Goal: Information Seeking & Learning: Learn about a topic

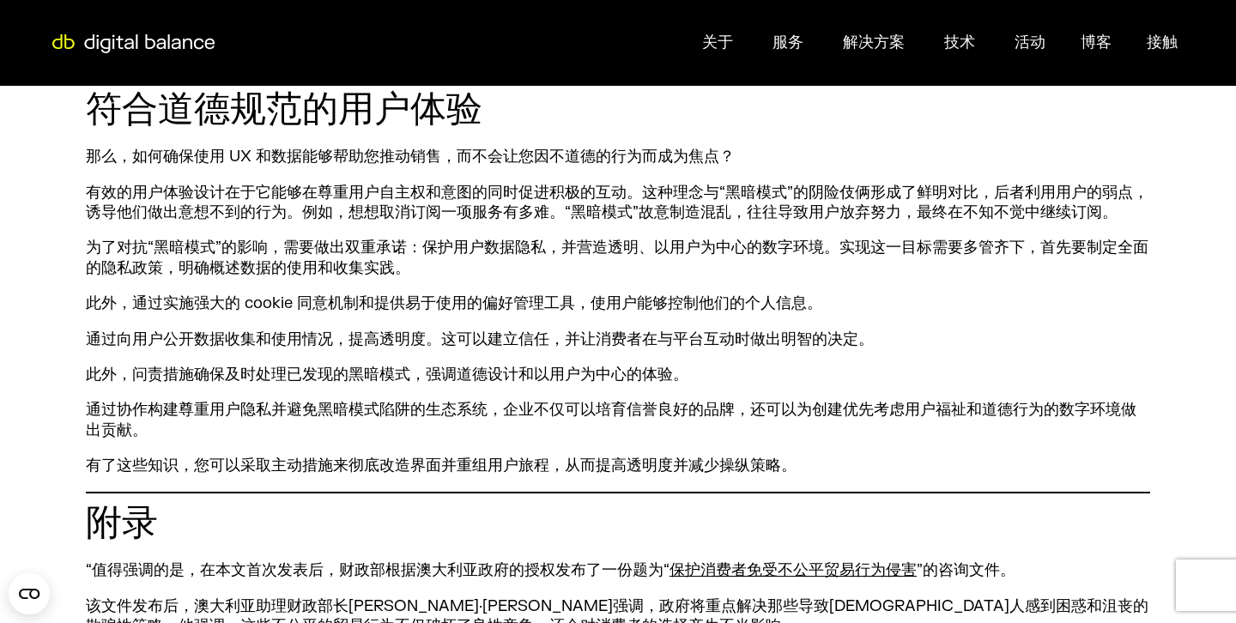
scroll to position [1312, 0]
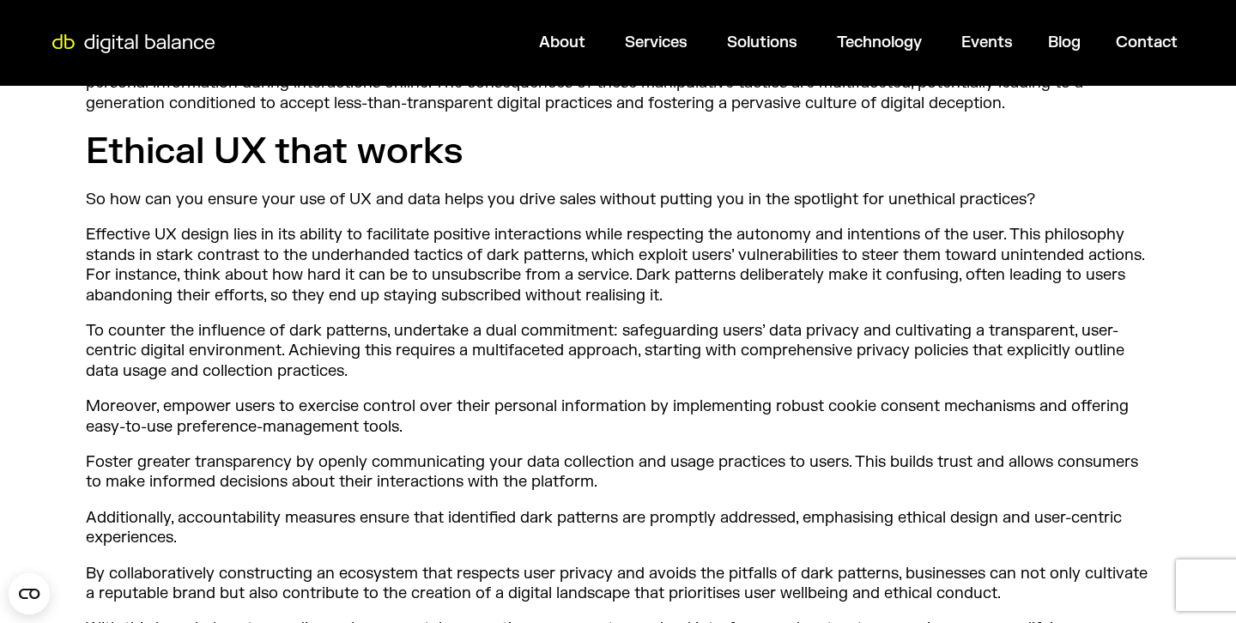
click at [631, 353] on p "To counter the influence of dark patterns, undertake a dual commitment: safegua…" at bounding box center [618, 351] width 1065 height 60
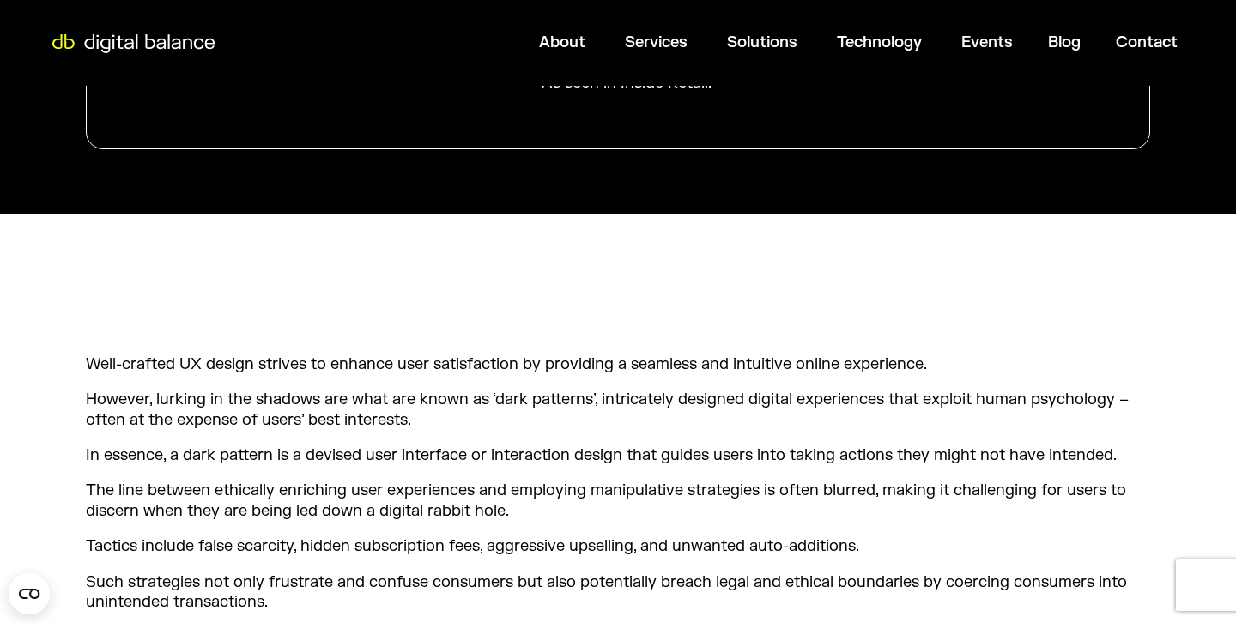
scroll to position [526, 0]
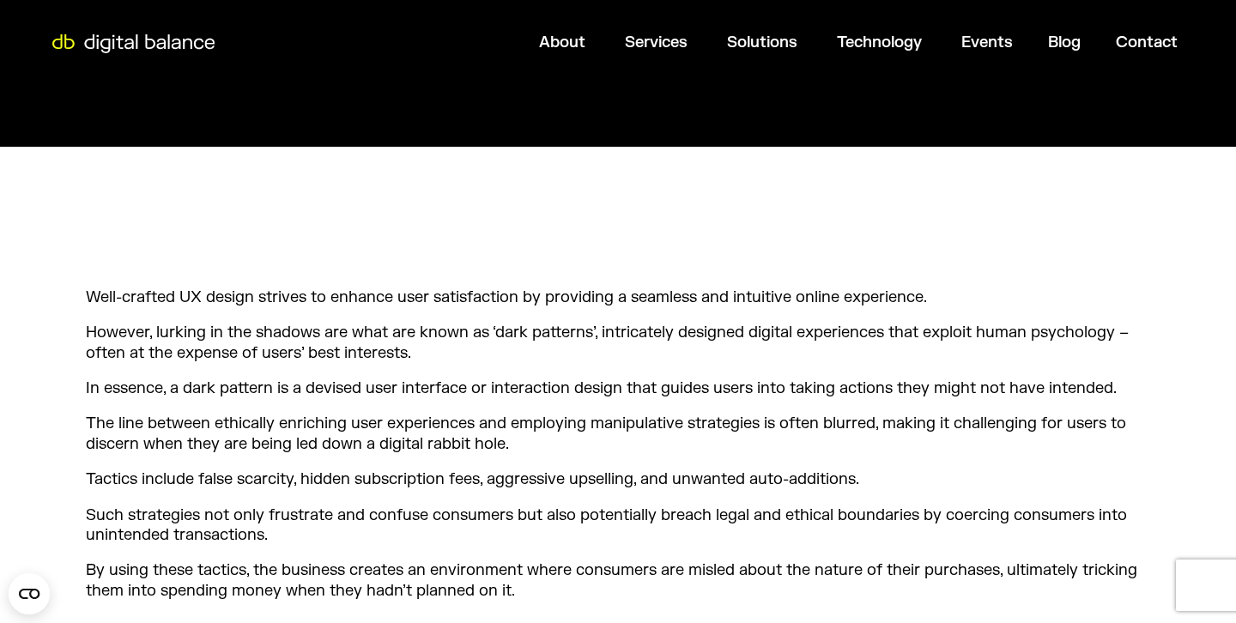
click at [805, 303] on p "Well-crafted UX design strives to enhance user satisfaction by providing a seam…" at bounding box center [618, 298] width 1065 height 20
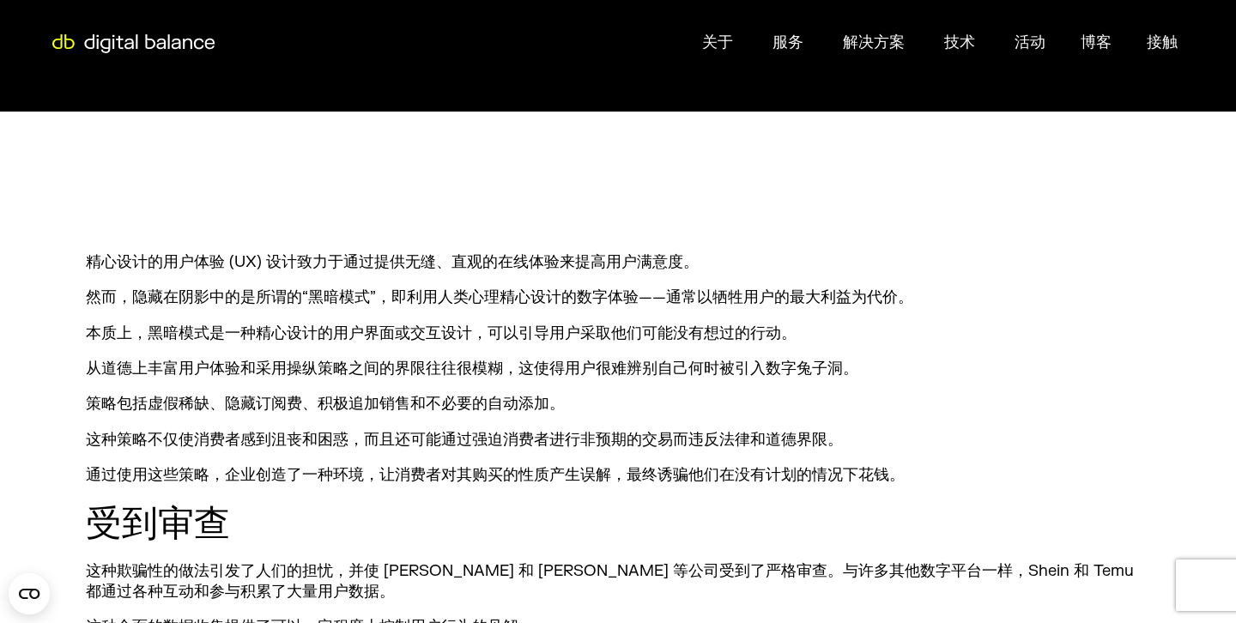
scroll to position [548, 0]
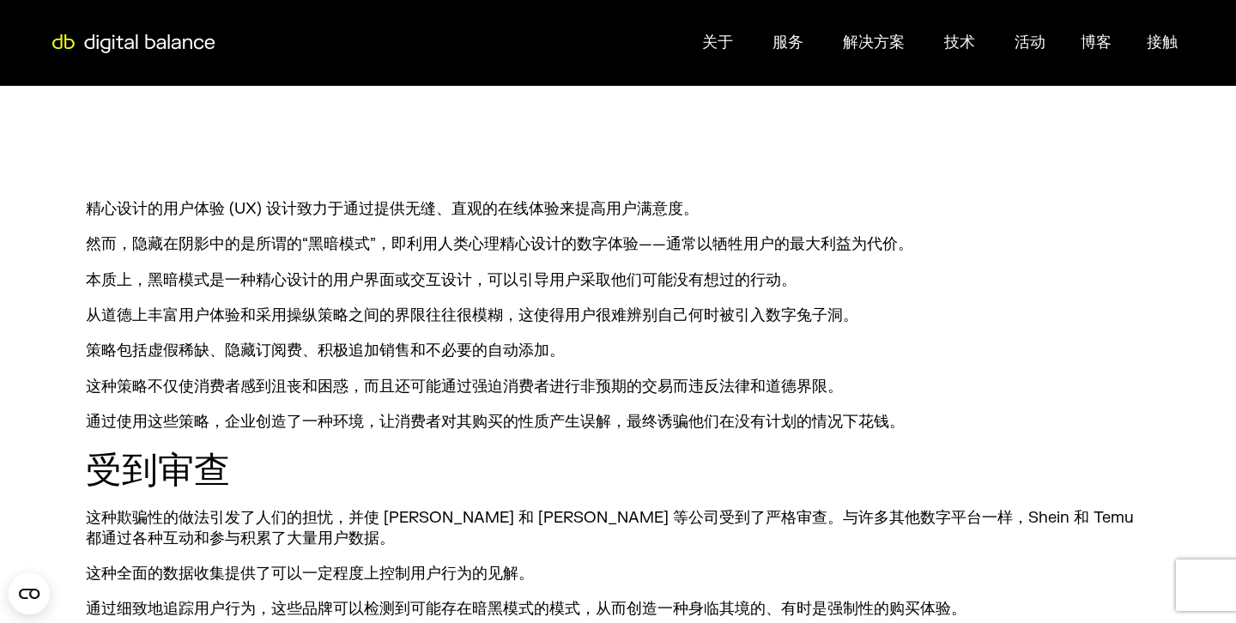
click at [991, 353] on p "策略包括虚假稀缺、隐藏订阅费、积极追加销售和不必要的自动添加。" at bounding box center [618, 351] width 1065 height 20
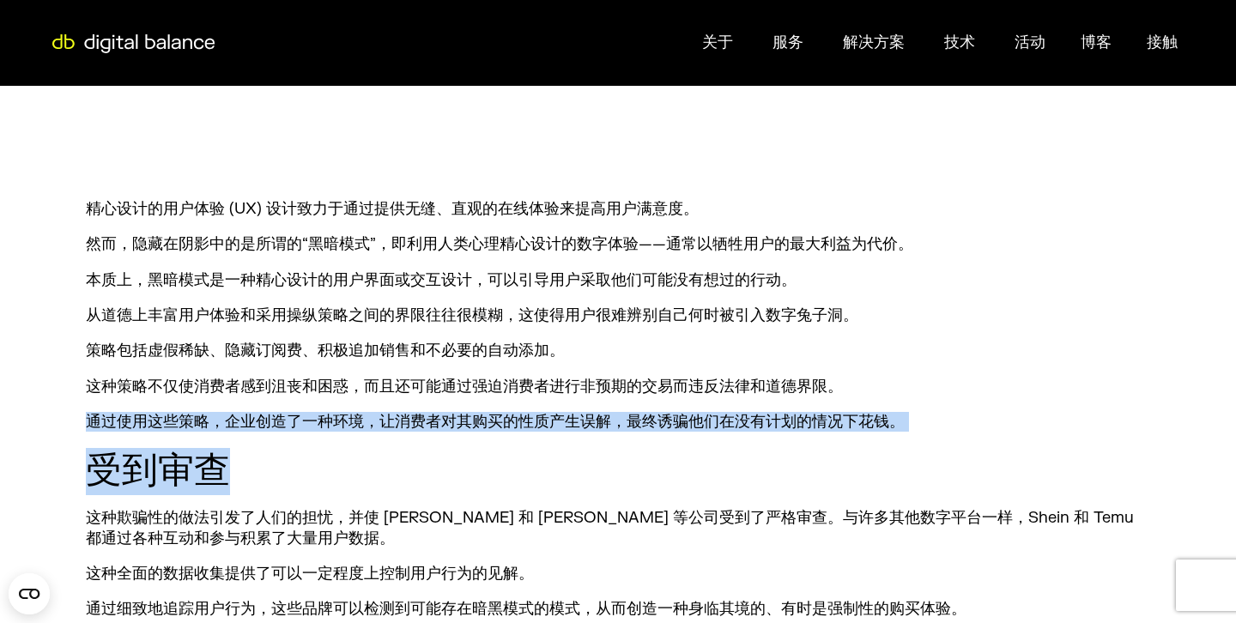
drag, startPoint x: 738, startPoint y: 448, endPoint x: 769, endPoint y: 401, distance: 56.9
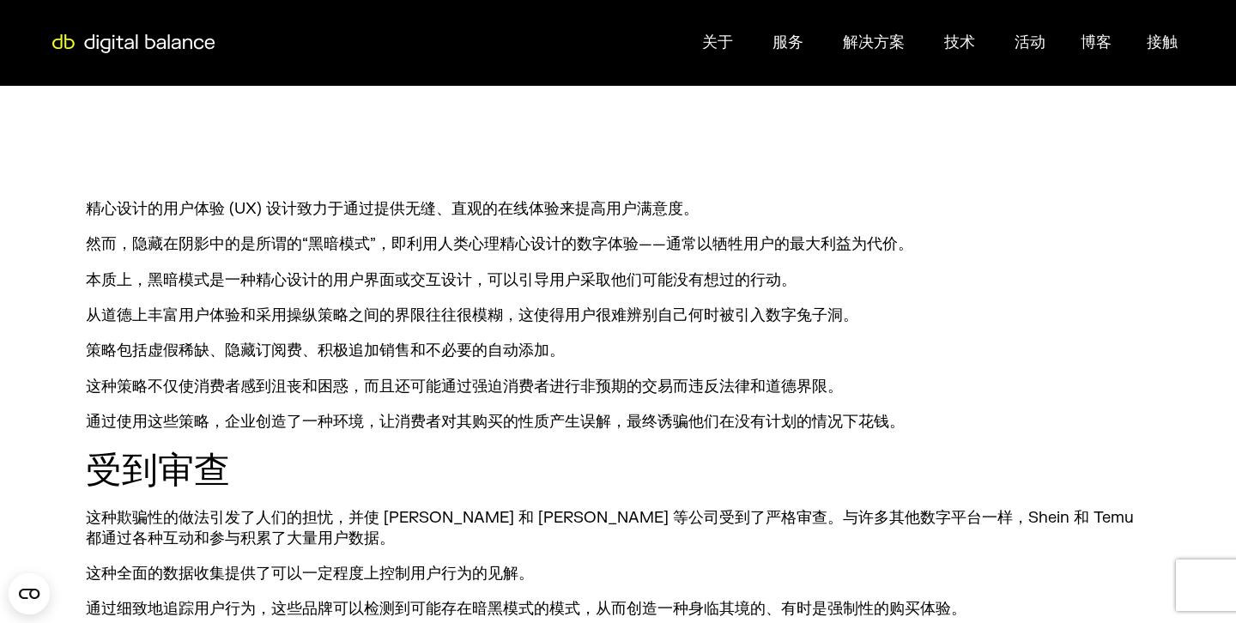
click at [829, 419] on font "通过使用这些策略，企业创造了一种环境，让消费者对其购买的性质产生误解，最终诱骗他们在没有计划的情况下花钱。" at bounding box center [495, 422] width 819 height 20
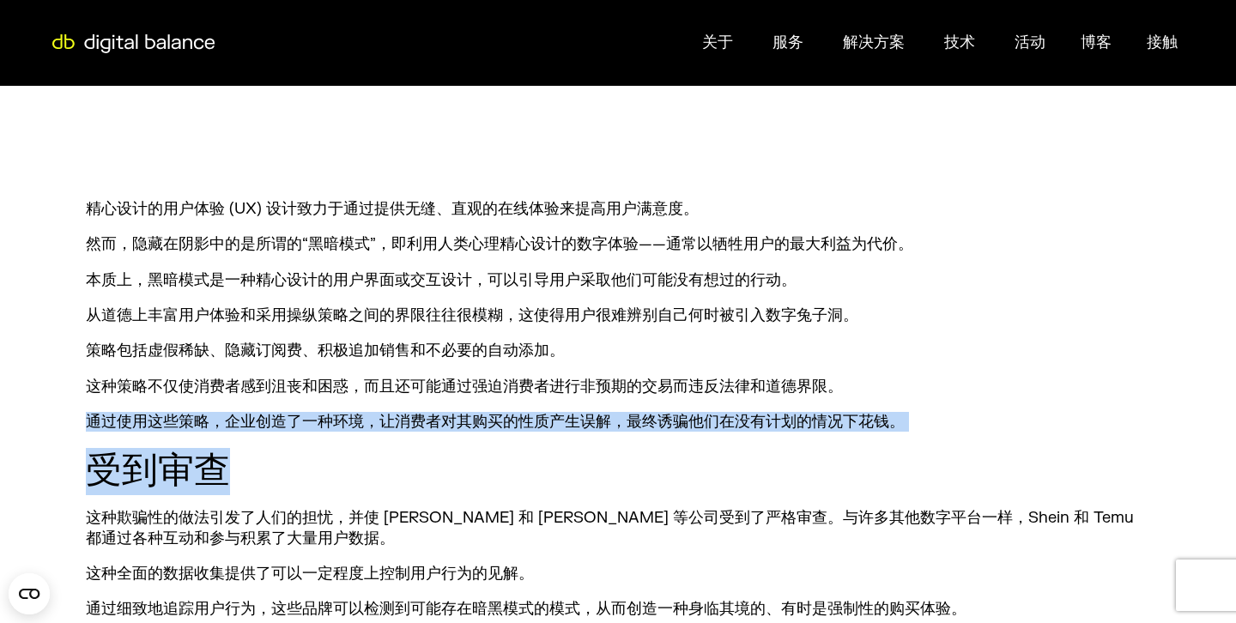
drag, startPoint x: 873, startPoint y: 458, endPoint x: 776, endPoint y: 410, distance: 107.9
copy div "通过使用这些策略，企业创造了一种环境，让消费者对其购买的性质产生误解，最终诱骗他们在没有计划的情况下花钱。 受到审查"
click at [787, 417] on font "通过使用这些策略，企业创造了一种环境，让消费者对其购买的性质产生误解，最终诱骗他们在没有计划的情况下花钱。" at bounding box center [495, 422] width 819 height 20
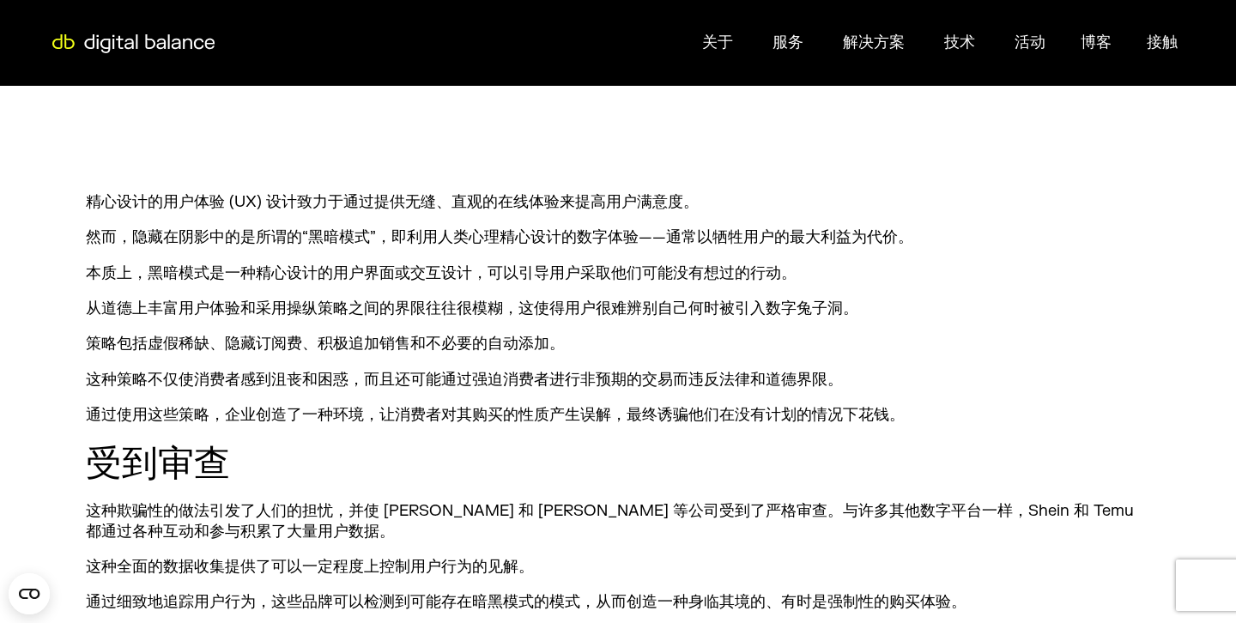
scroll to position [554, 0]
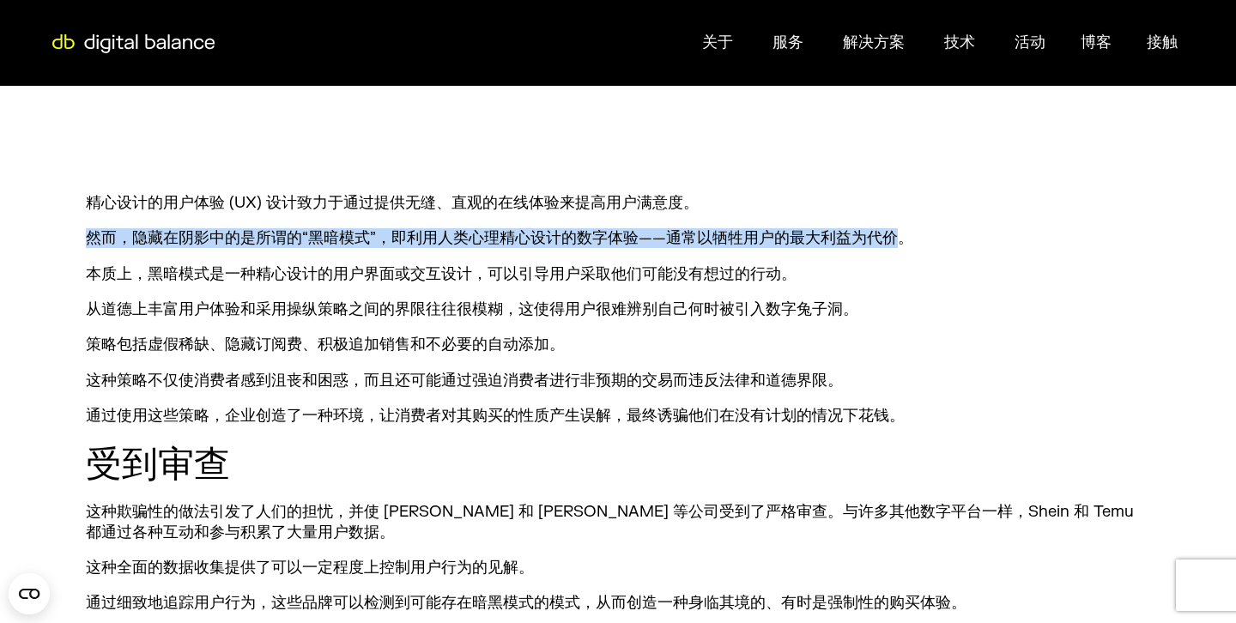
drag, startPoint x: 902, startPoint y: 238, endPoint x: 106, endPoint y: 216, distance: 796.3
copy font "然而，隐藏在阴影中的是所谓的“黑暗模式”，即利用人类心理精心设计的数字体验——通常以牺牲用户的最大利益为代价"
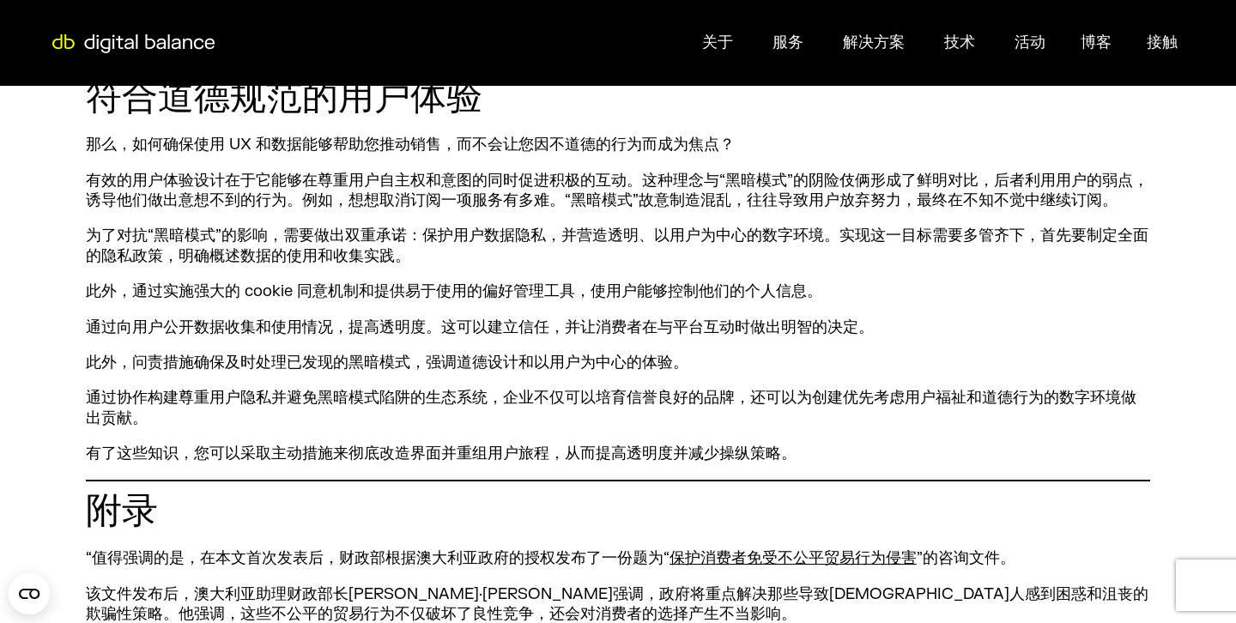
scroll to position [1320, 0]
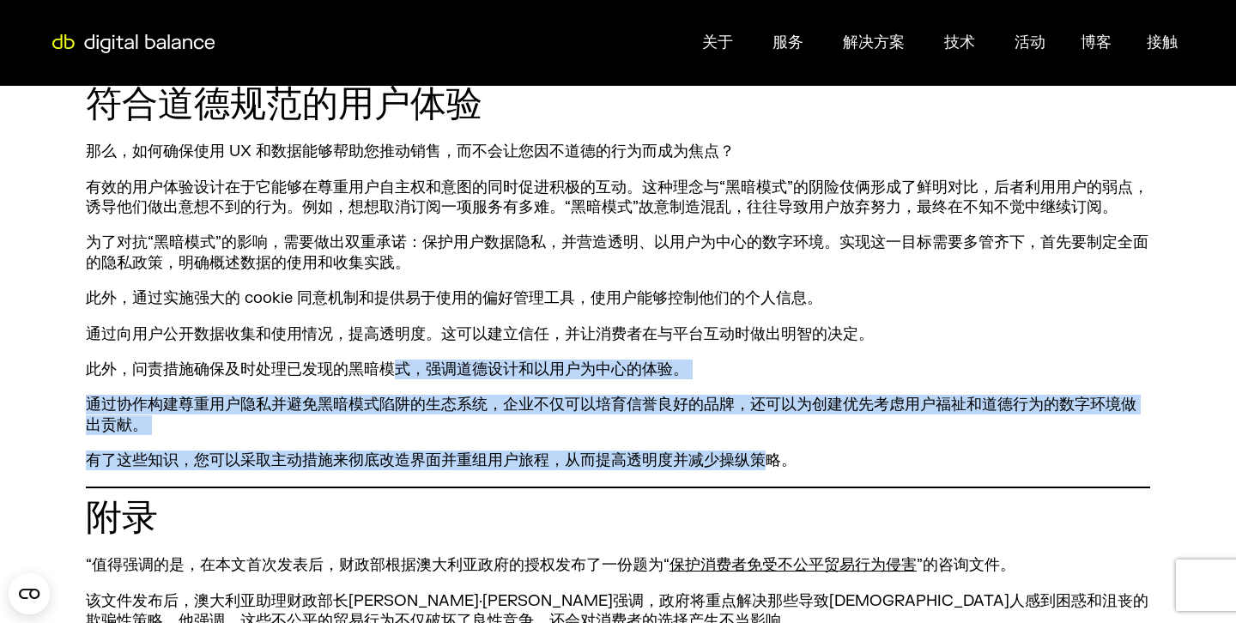
drag, startPoint x: 765, startPoint y: 465, endPoint x: 398, endPoint y: 375, distance: 377.4
click at [398, 375] on div "精心设计的用户体验 (UX) 设计致力于通过提供无缝、直观的在线体验来提高用户满意度。 然而，隐藏在阴影中的是所谓的“黑暗模式”，即利用人类心理精心设计的数字…" at bounding box center [618, 57] width 1065 height 1261
copy div "式，强调道德设计和以用户为中心的体验。 通过协作构建尊重用户隐私并避免黑暗模式陷阱的生态系统，企业不仅可以培育信誉良好的品牌，还可以为创建优先考虑用户福祉和道…"
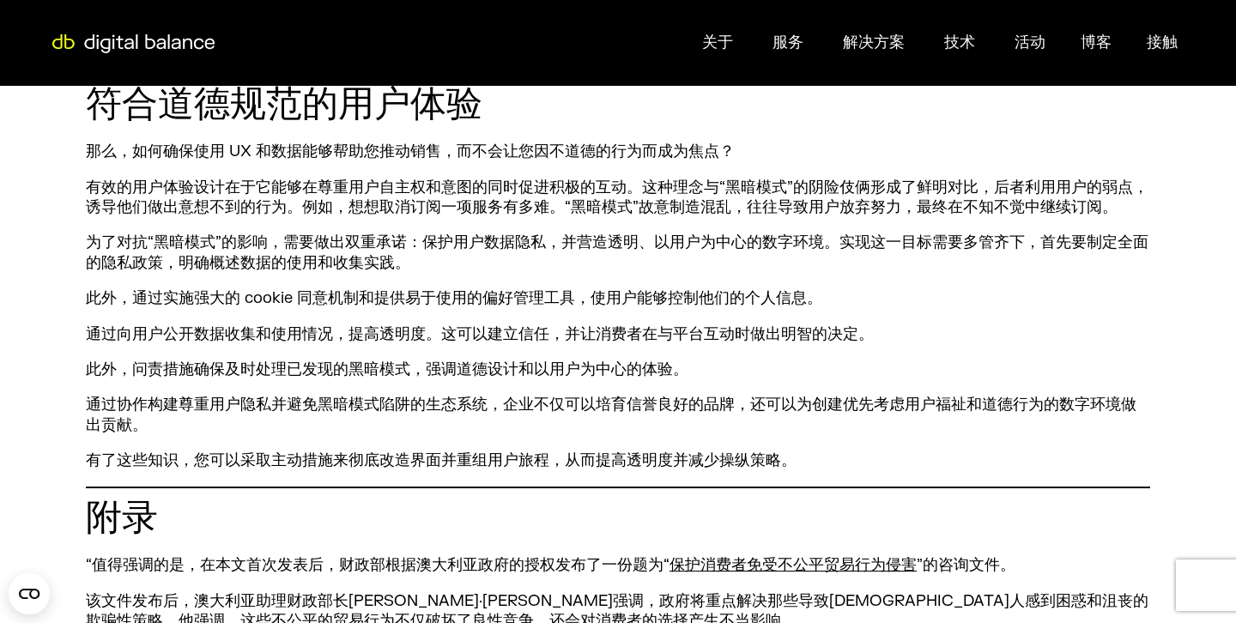
click at [442, 411] on font "通过协作构建尊重用户隐私并避免黑暗模式陷阱的生态系统，企业不仅可以培育信誉良好的品牌，还可以为创建优先考虑用户福祉和道德行为的数字环境做出贡献。" at bounding box center [611, 414] width 1051 height 39
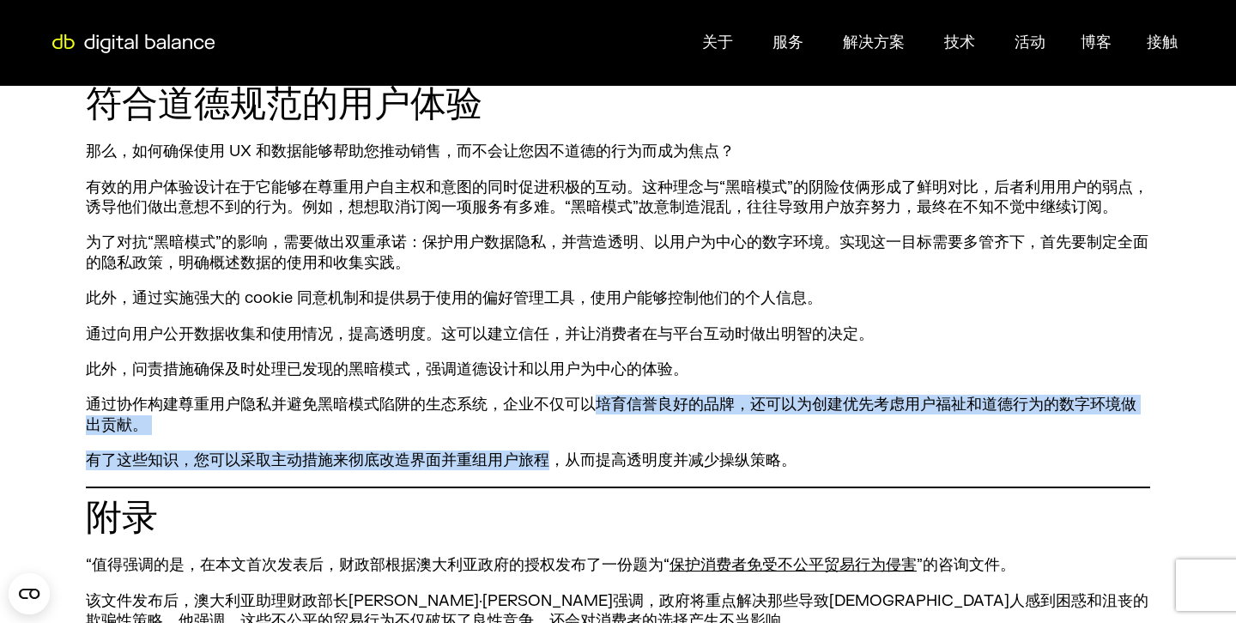
drag, startPoint x: 557, startPoint y: 453, endPoint x: 611, endPoint y: 408, distance: 70.0
click at [610, 408] on div "精心设计的用户体验 (UX) 设计致力于通过提供无缝、直观的在线体验来提高用户满意度。 然而，隐藏在阴影中的是所谓的“黑暗模式”，即利用人类心理精心设计的数字…" at bounding box center [618, 57] width 1065 height 1261
copy div "育信誉良好的品牌，还可以为创建优先考虑用户福祉和道德行为的数字环境做出贡献。 有了这些知识，您可以采取主动措施来彻底改造界面并重组用户旅程"
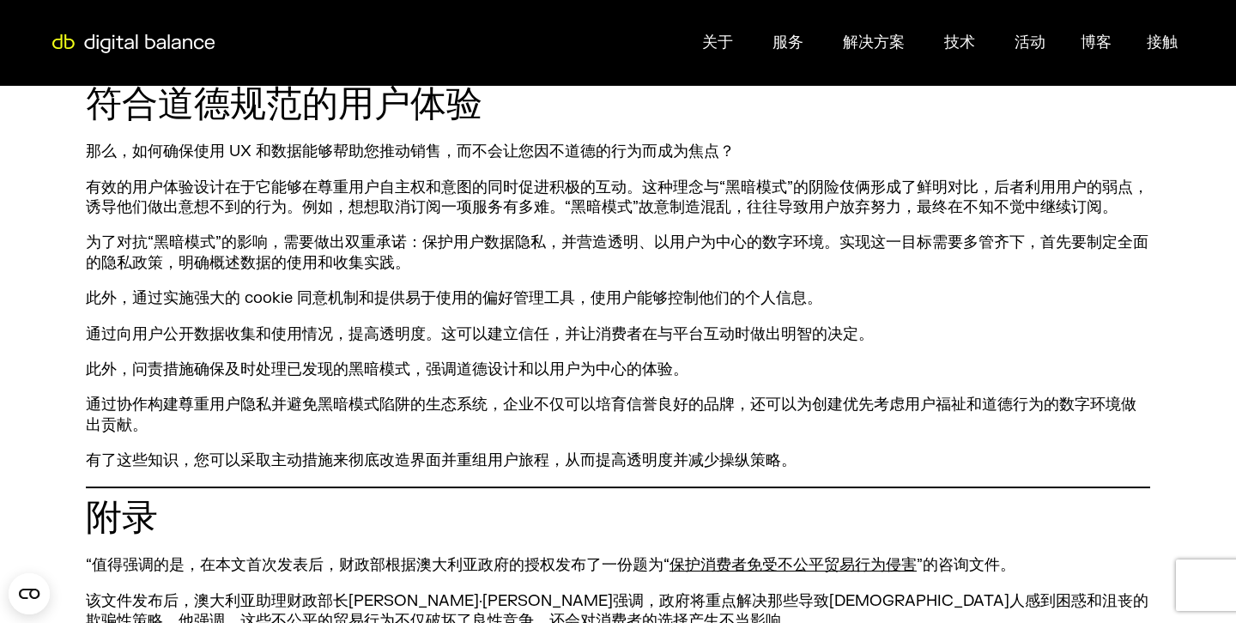
click at [882, 446] on div "精心设计的用户体验 (UX) 设计致力于通过提供无缝、直观的在线体验来提高用户满意度。 然而，隐藏在阴影中的是所谓的“黑暗模式”，即利用人类心理精心设计的数字…" at bounding box center [618, 57] width 1065 height 1261
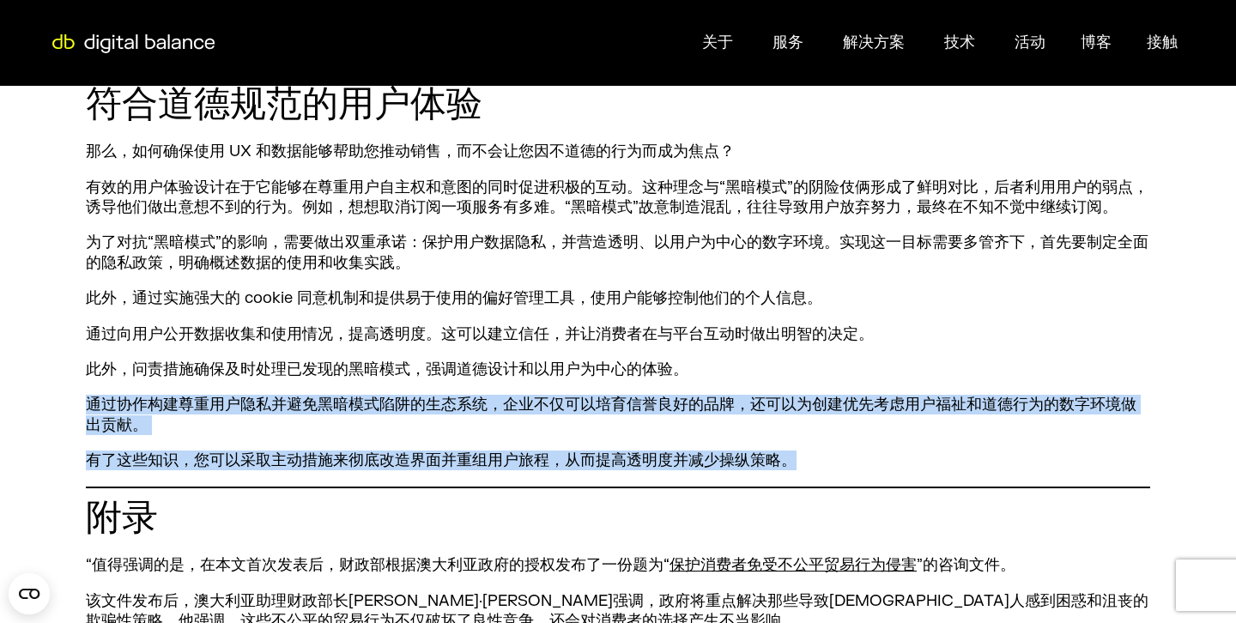
drag, startPoint x: 860, startPoint y: 487, endPoint x: 645, endPoint y: 393, distance: 235.0
click at [645, 393] on div "精心设计的用户体验 (UX) 设计致力于通过提供无缝、直观的在线体验来提高用户满意度。 然而，隐藏在阴影中的是所谓的“黑暗模式”，即利用人类心理精心设计的数字…" at bounding box center [618, 57] width 1065 height 1261
copy div "通过协作构建尊重用户隐私并避免黑暗模式陷阱的生态系统，企业不仅可以培育信誉良好的品牌，还可以为创建优先考虑用户福祉和道德行为的数字环境做出贡献。 有了这些知识…"
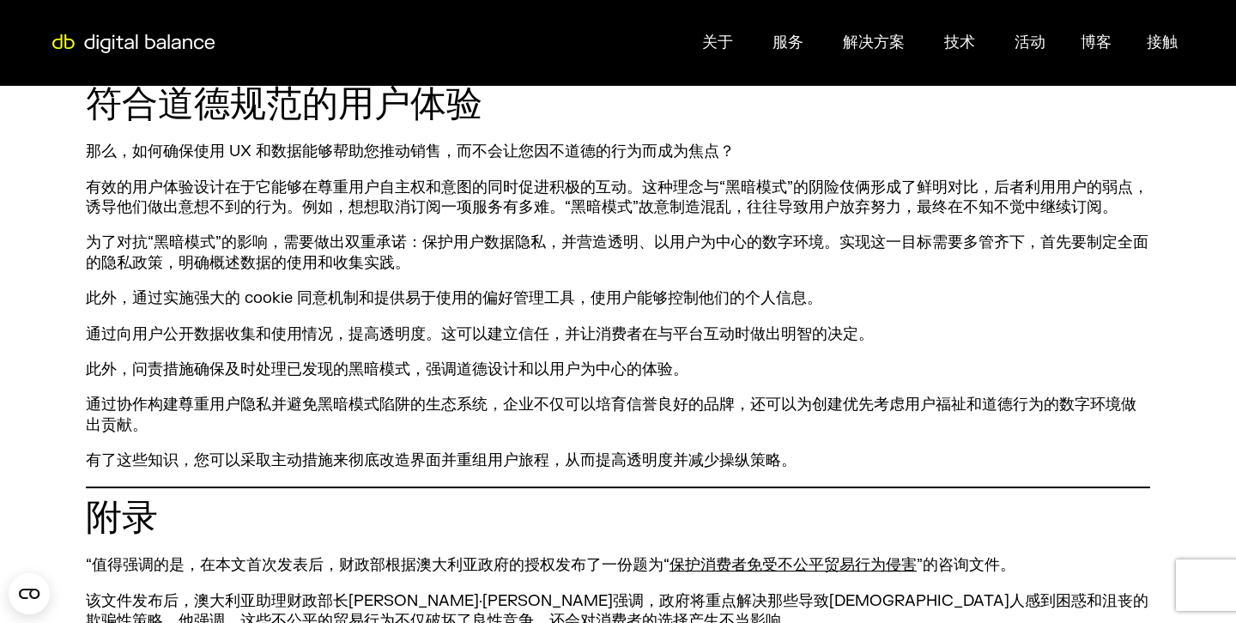
click at [588, 413] on font "通过协作构建尊重用户隐私并避免黑暗模式陷阱的生态系统，企业不仅可以培育信誉良好的品牌，还可以为创建优先考虑用户福祉和道德行为的数字环境做出贡献。" at bounding box center [611, 414] width 1051 height 39
click at [639, 346] on div "精心设计的用户体验 (UX) 设计致力于通过提供无缝、直观的在线体验来提高用户满意度。 然而，隐藏在阴影中的是所谓的“黑暗模式”，即利用人类心理精心设计的数字…" at bounding box center [618, 57] width 1065 height 1261
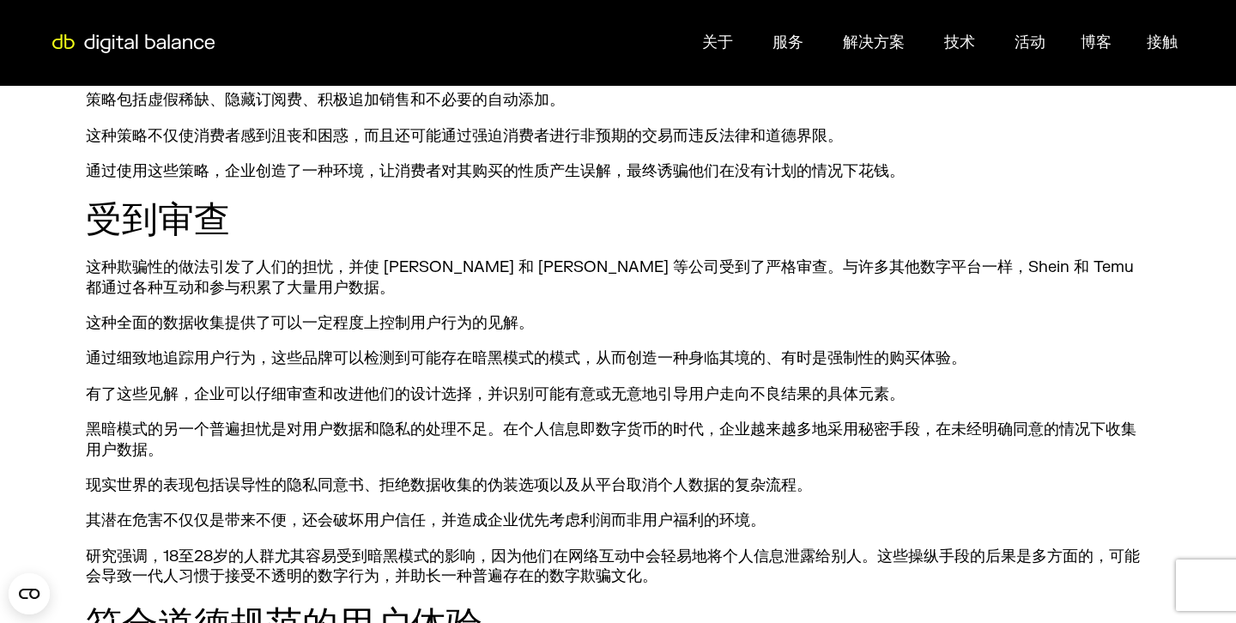
scroll to position [797, 0]
